Goal: Information Seeking & Learning: Learn about a topic

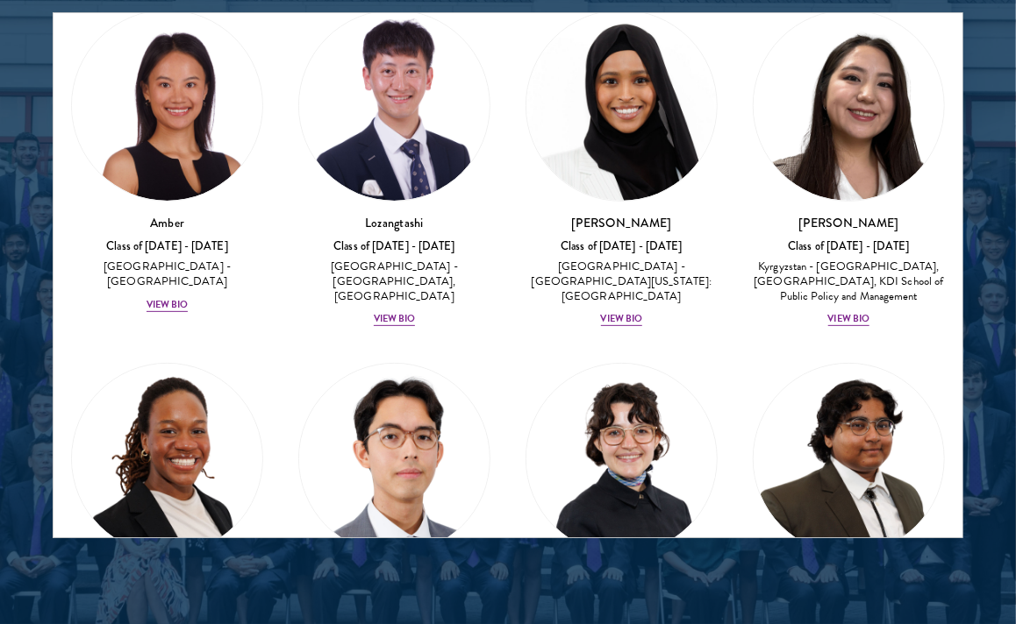
scroll to position [1073, 0]
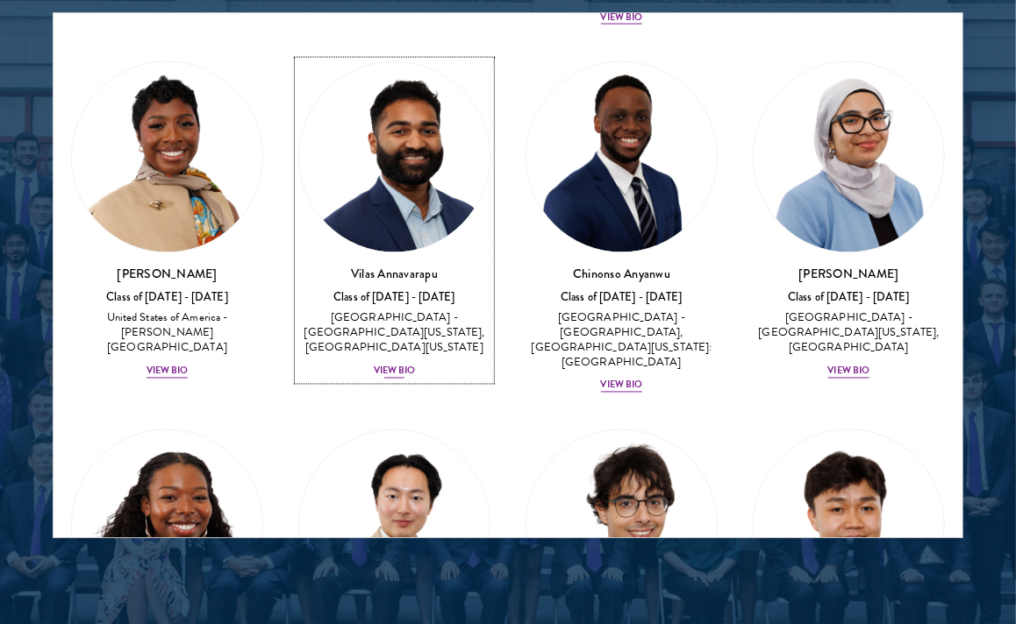
click at [380, 364] on div "View Bio" at bounding box center [395, 371] width 42 height 14
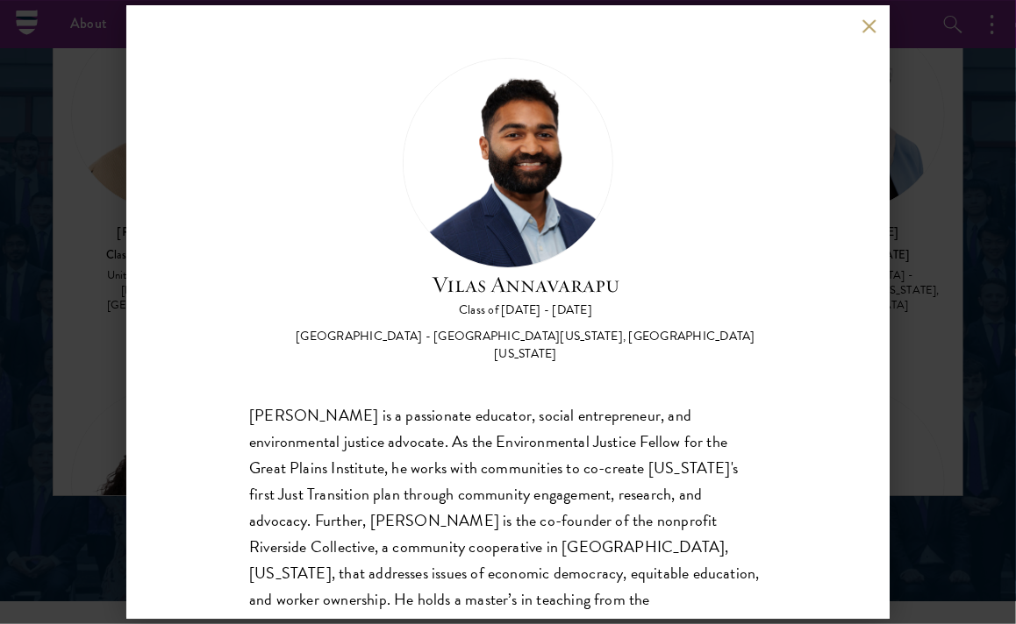
scroll to position [2250, 0]
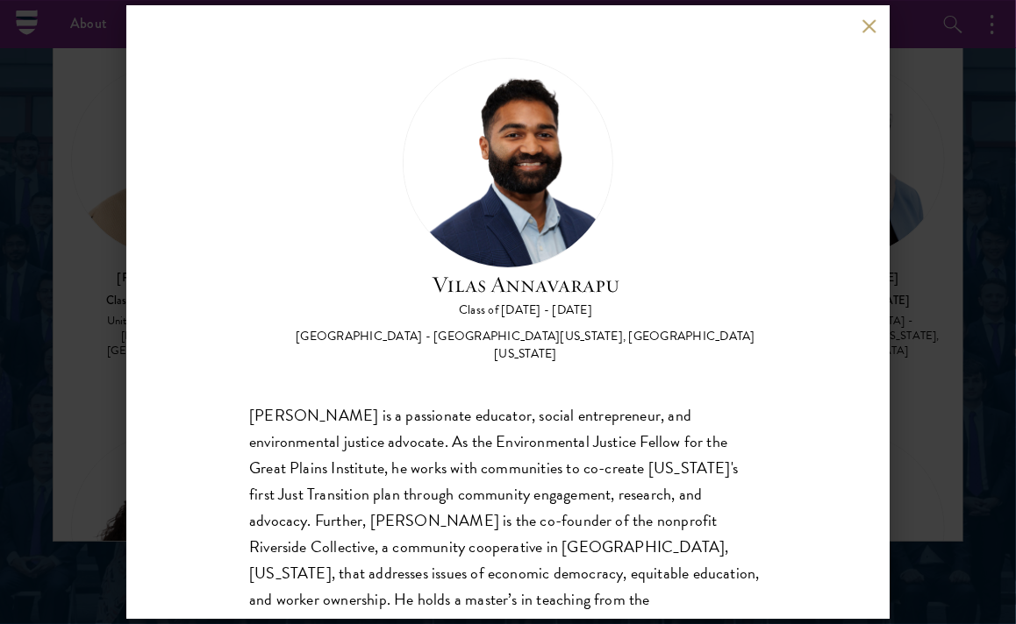
click at [872, 33] on div "[PERSON_NAME] Class of [DATE] - [DATE] [GEOGRAPHIC_DATA] - [GEOGRAPHIC_DATA][US…" at bounding box center [507, 312] width 763 height 614
click at [870, 31] on button at bounding box center [868, 25] width 15 height 15
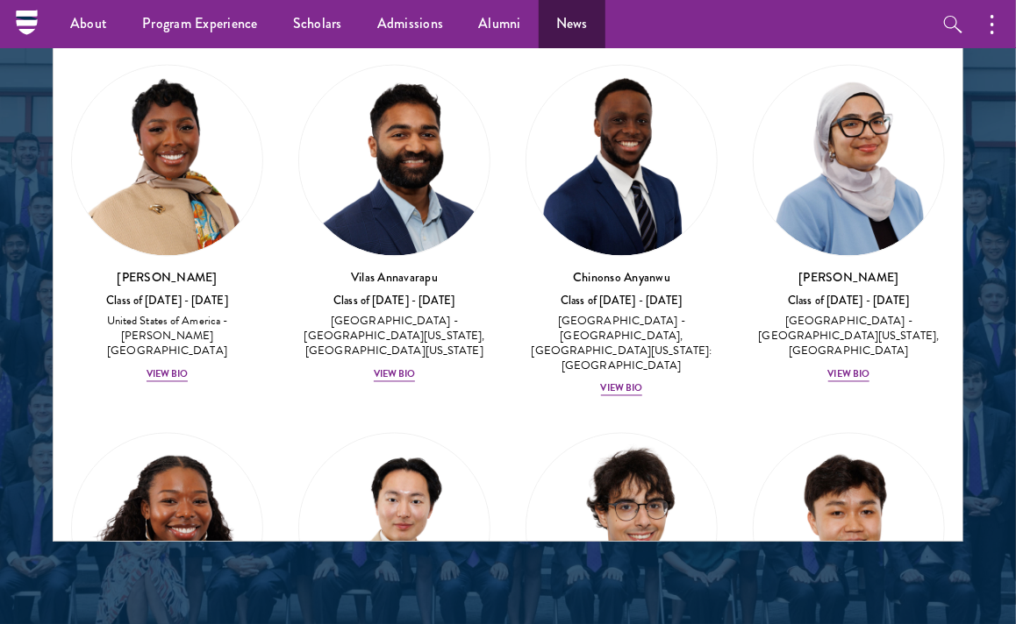
scroll to position [20, 0]
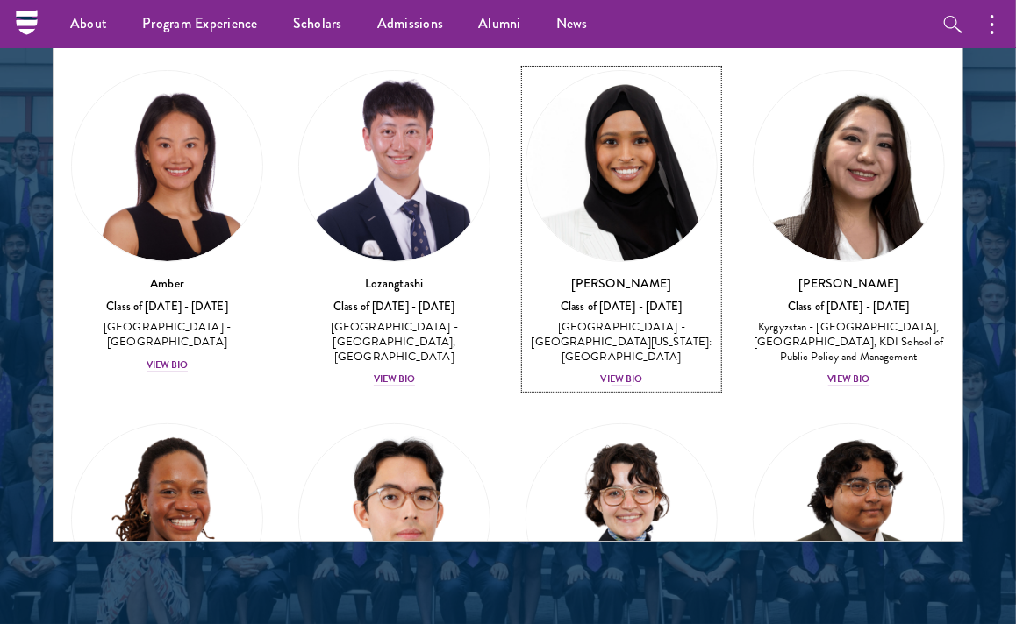
click at [603, 373] on div "View Bio" at bounding box center [622, 380] width 42 height 14
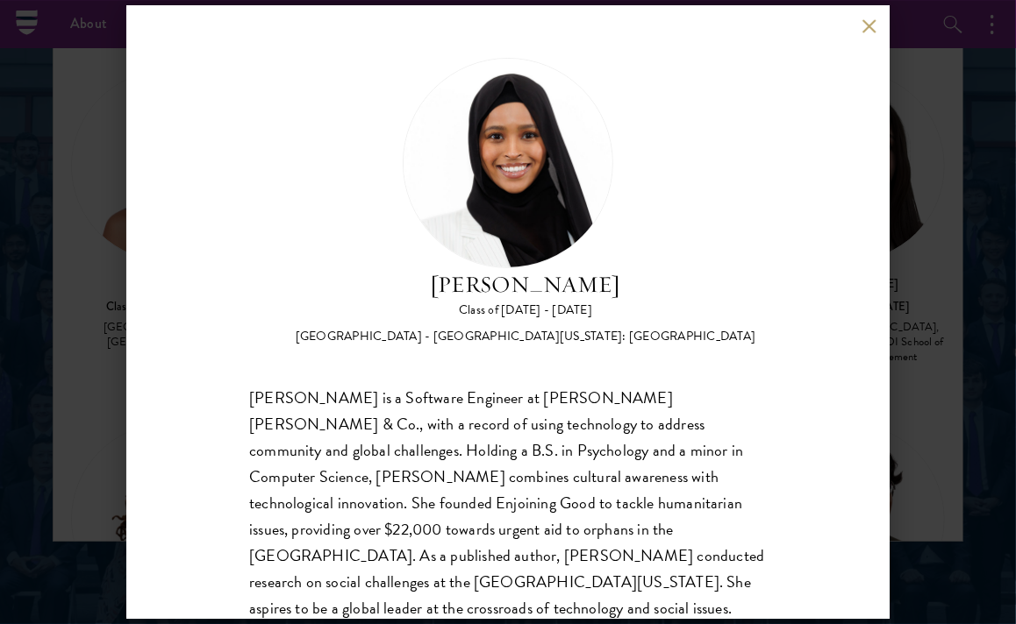
click at [865, 34] on div "[PERSON_NAME] Class of [DATE] - [DATE] [GEOGRAPHIC_DATA] - [GEOGRAPHIC_DATA][US…" at bounding box center [507, 312] width 763 height 614
click at [865, 30] on button at bounding box center [868, 25] width 15 height 15
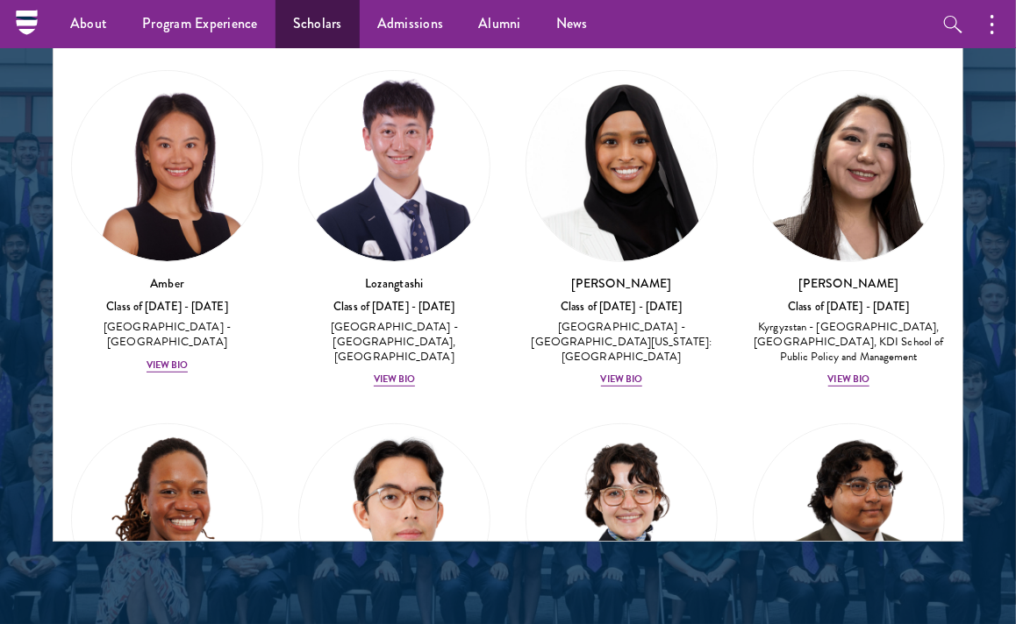
scroll to position [8571, 0]
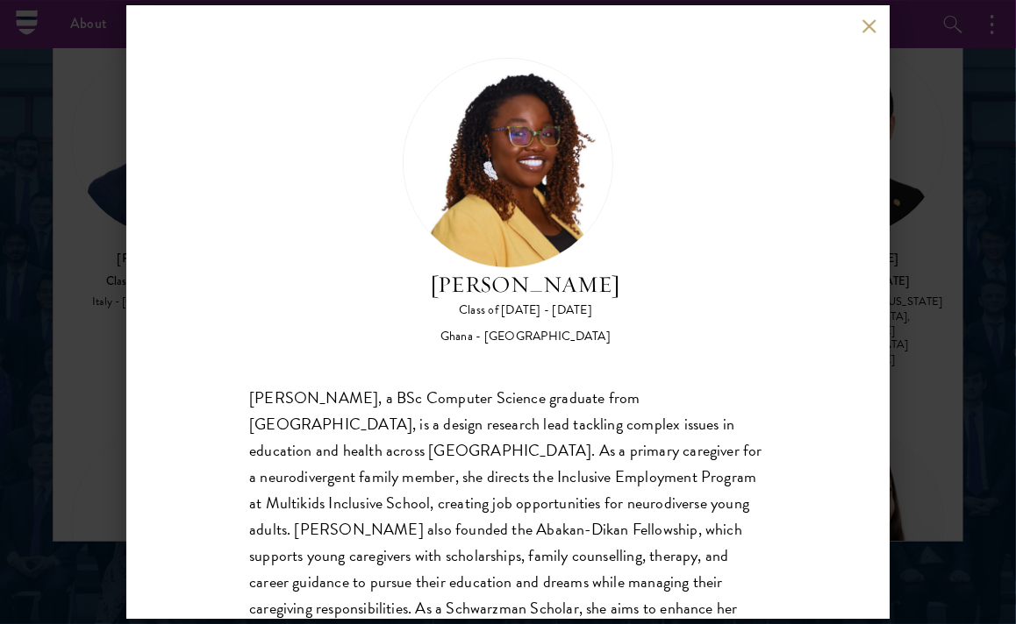
scroll to position [82, 0]
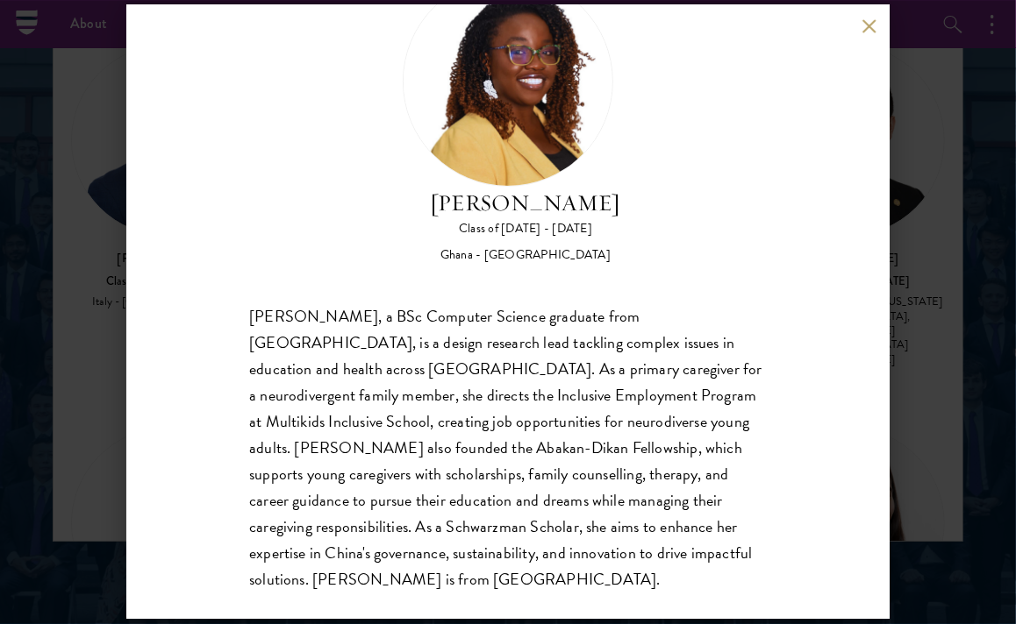
click at [865, 35] on div "[PERSON_NAME] Class of [DATE] - [DATE] Ghana - [GEOGRAPHIC_DATA] [PERSON_NAME],…" at bounding box center [507, 312] width 763 height 614
click at [868, 24] on button at bounding box center [868, 25] width 15 height 15
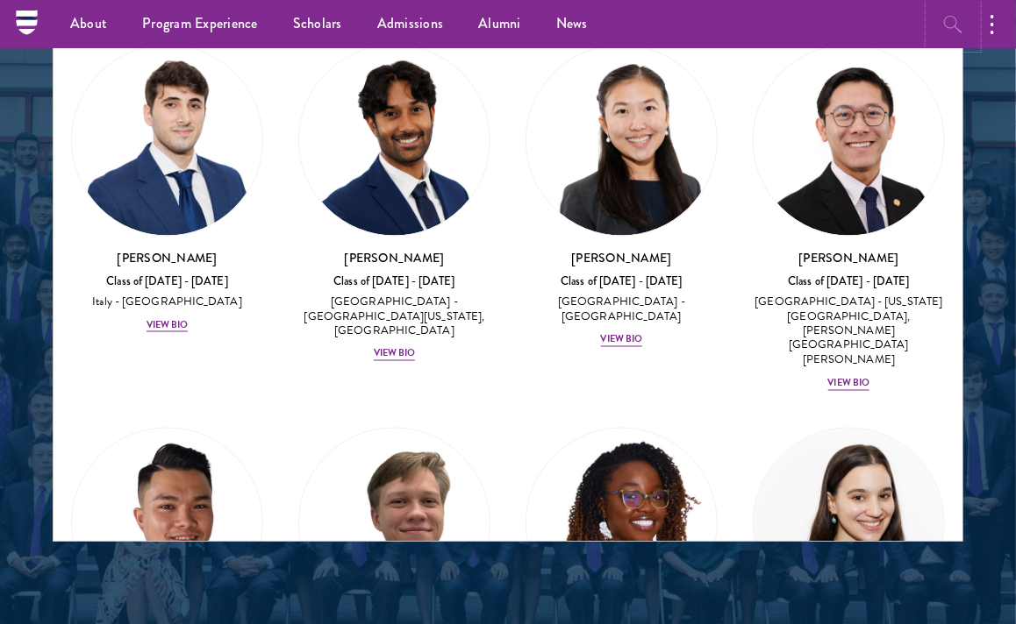
click at [960, 29] on icon "button" at bounding box center [953, 24] width 21 height 21
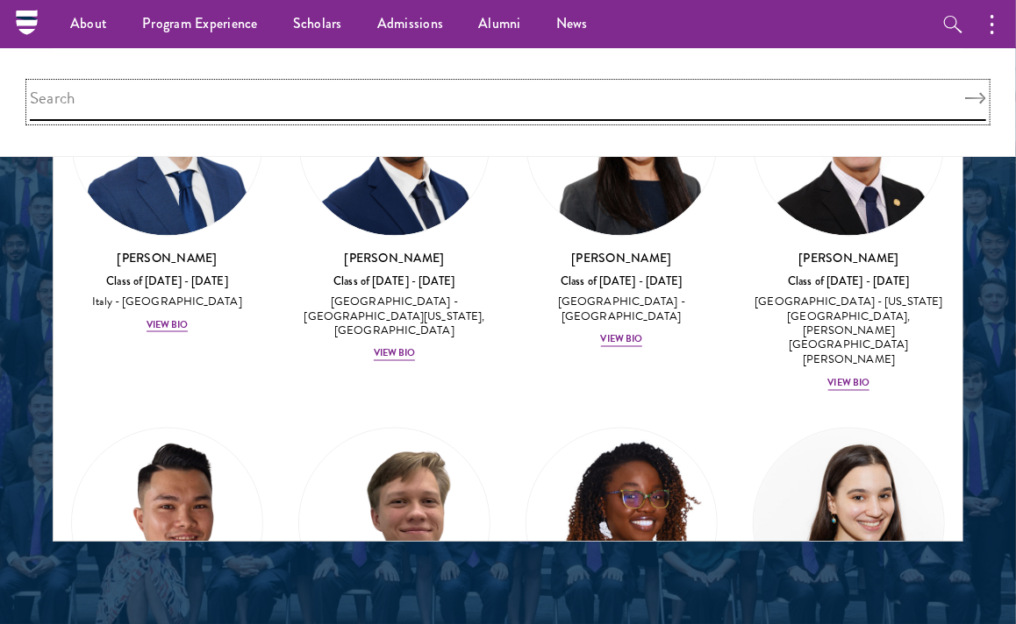
click at [473, 94] on input "search" at bounding box center [508, 102] width 956 height 38
type input "f"
click at [418, 111] on input "search" at bounding box center [508, 102] width 956 height 38
type input "f"
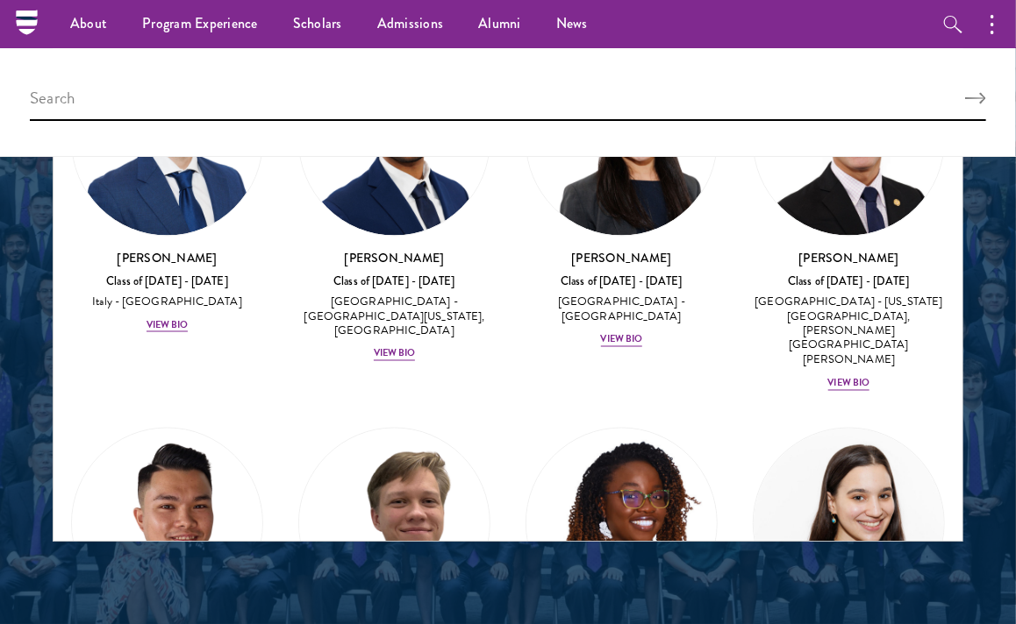
click at [989, 310] on div at bounding box center [508, 105] width 1016 height 1084
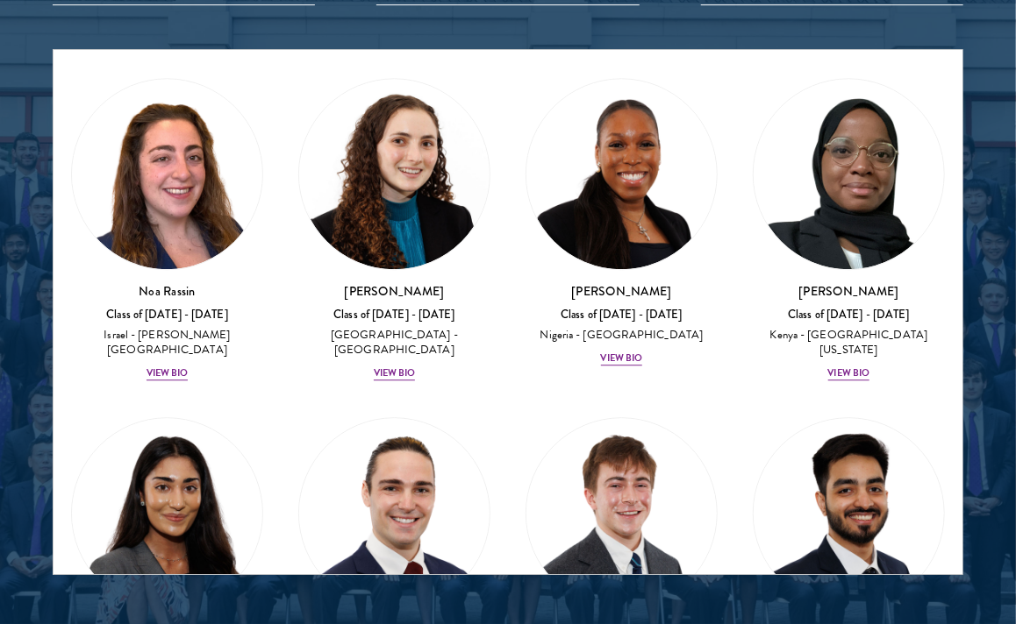
scroll to position [8220, 0]
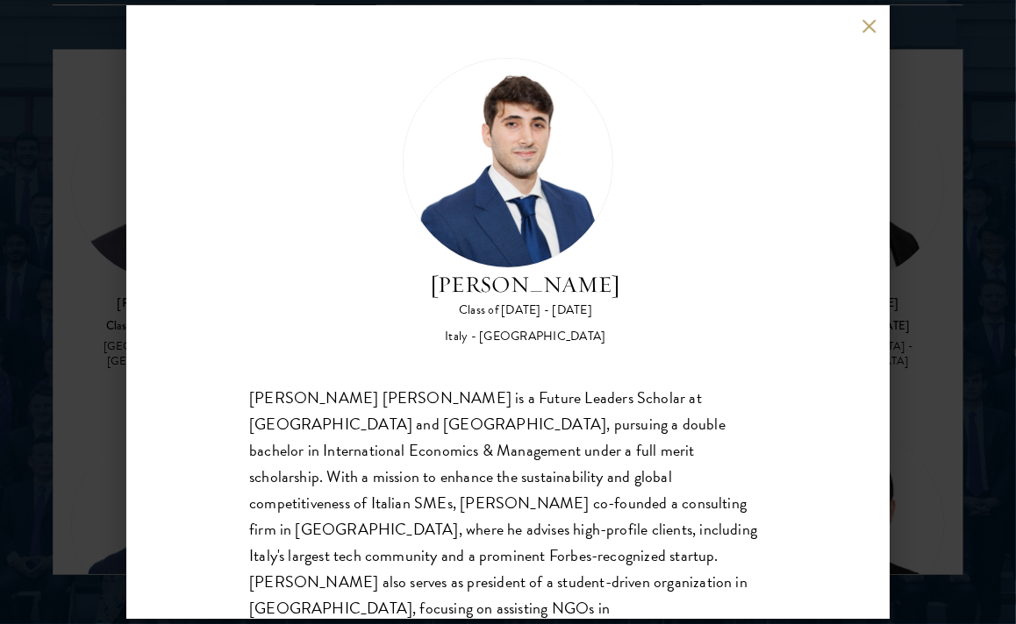
click at [873, 31] on button at bounding box center [868, 25] width 15 height 15
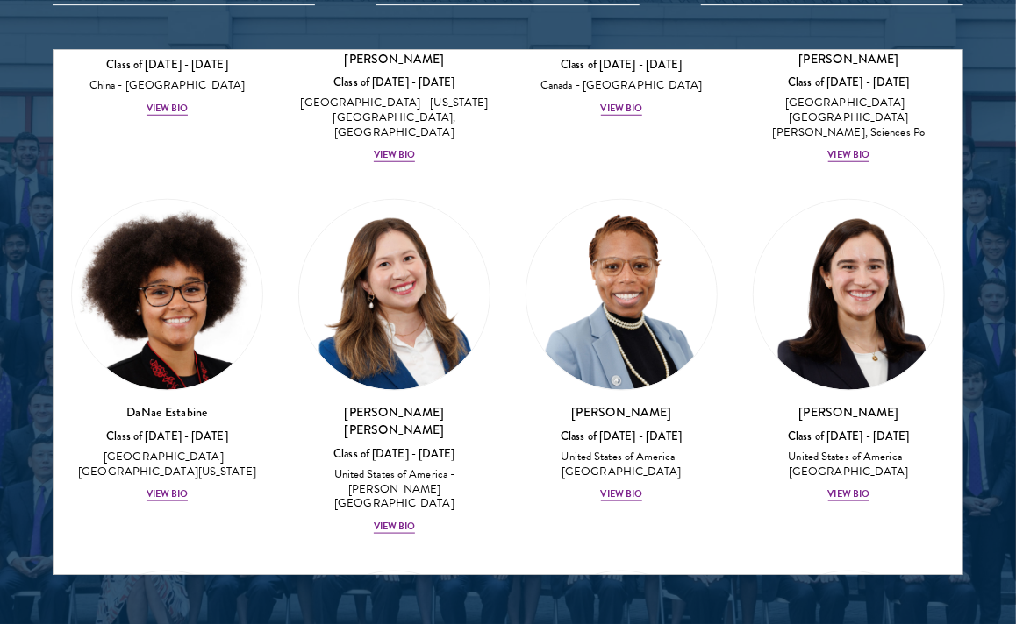
scroll to position [7884, 0]
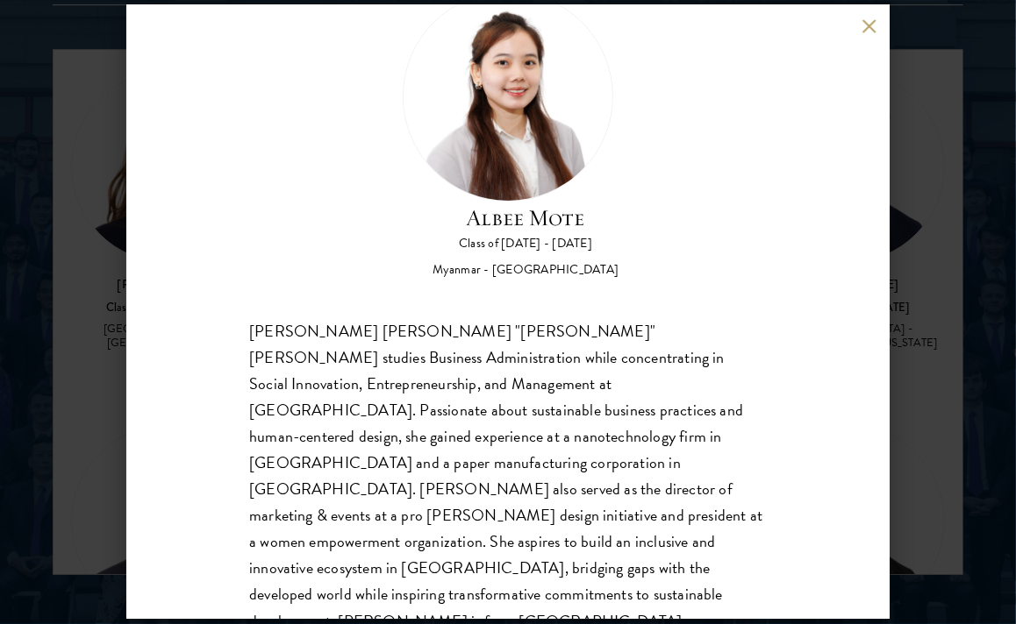
scroll to position [67, 0]
click at [868, 24] on button at bounding box center [868, 25] width 15 height 15
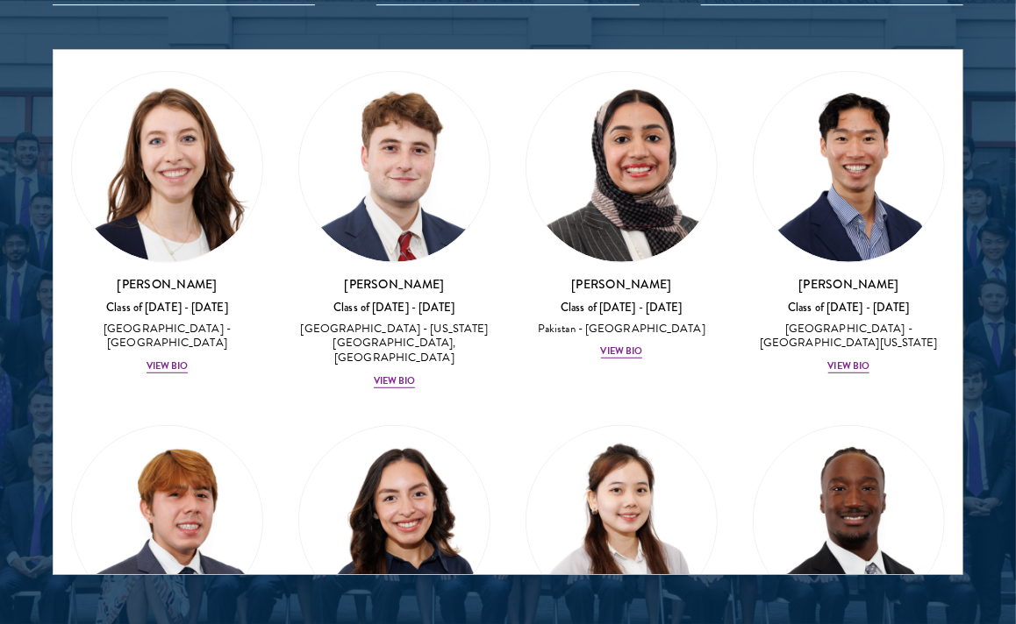
scroll to position [11991, 0]
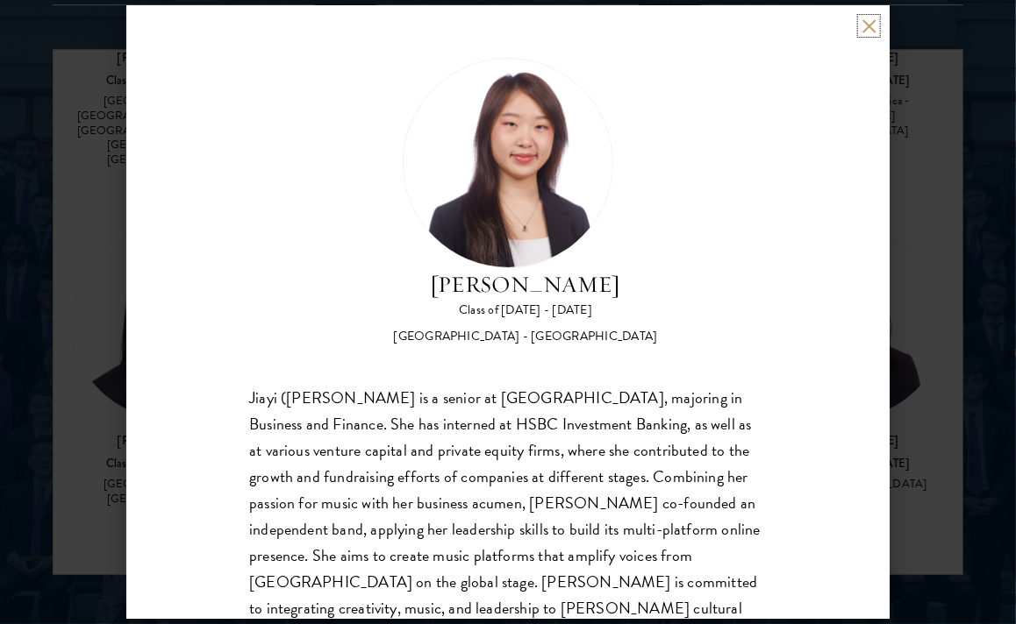
click at [873, 31] on button at bounding box center [868, 25] width 15 height 15
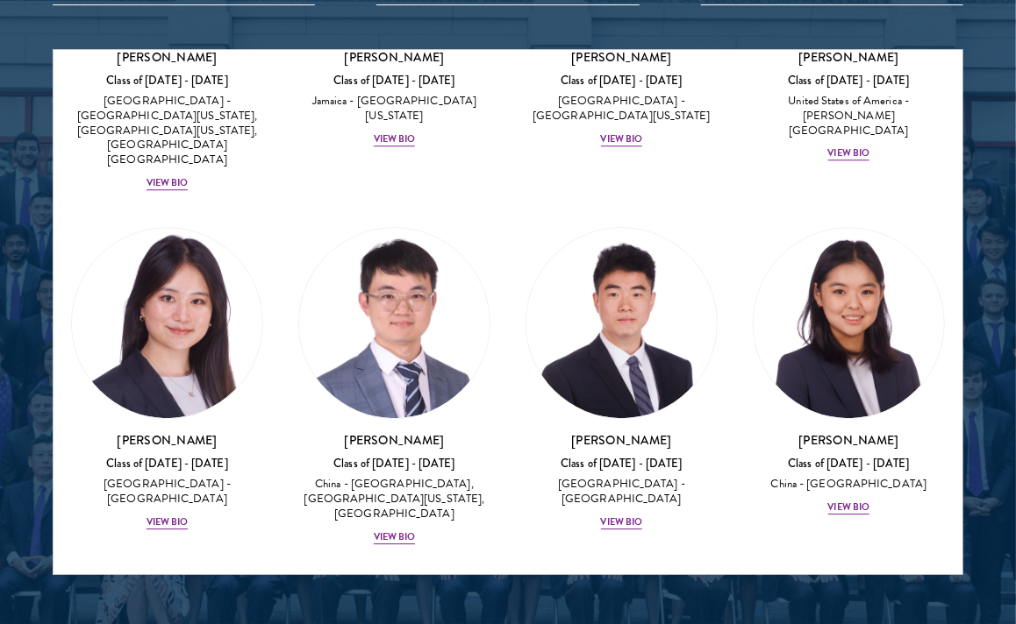
scroll to position [20, 0]
